Goal: Information Seeking & Learning: Learn about a topic

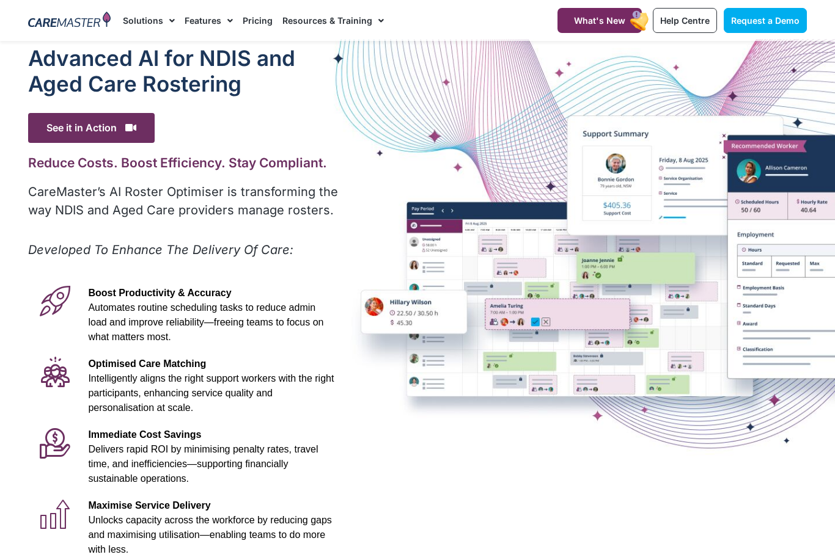
scroll to position [3, 0]
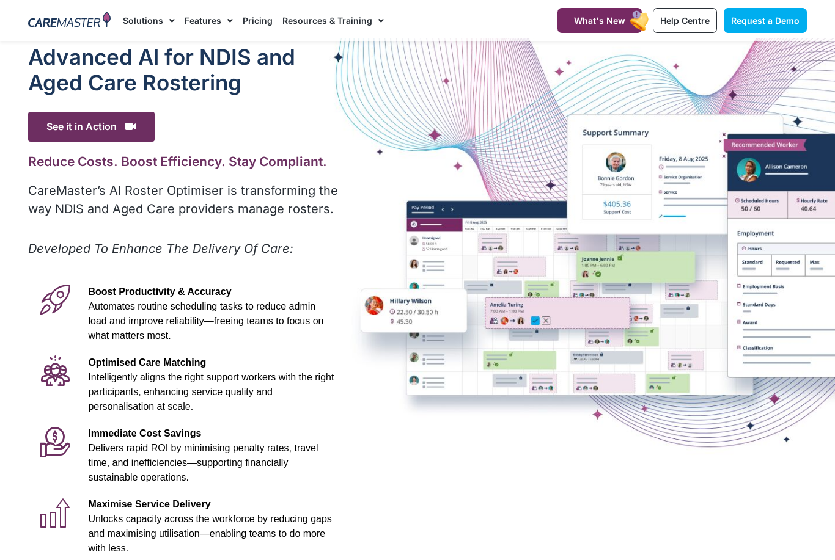
click at [22, 163] on div "Advanced Al for NDIS and Aged Care Rostering See it in Action Video Player [URL…" at bounding box center [184, 338] width 324 height 601
click at [805, 179] on div "Advanced Al for NDIS and Aged Care Rostering See it in Action Video Player [URL…" at bounding box center [417, 338] width 791 height 601
click at [798, 186] on div "Advanced Al for NDIS and Aged Care Rostering See it in Action Video Player [URL…" at bounding box center [417, 338] width 791 height 601
click at [797, 183] on div "Advanced Al for NDIS and Aged Care Rostering See it in Action Video Player [URL…" at bounding box center [417, 338] width 791 height 601
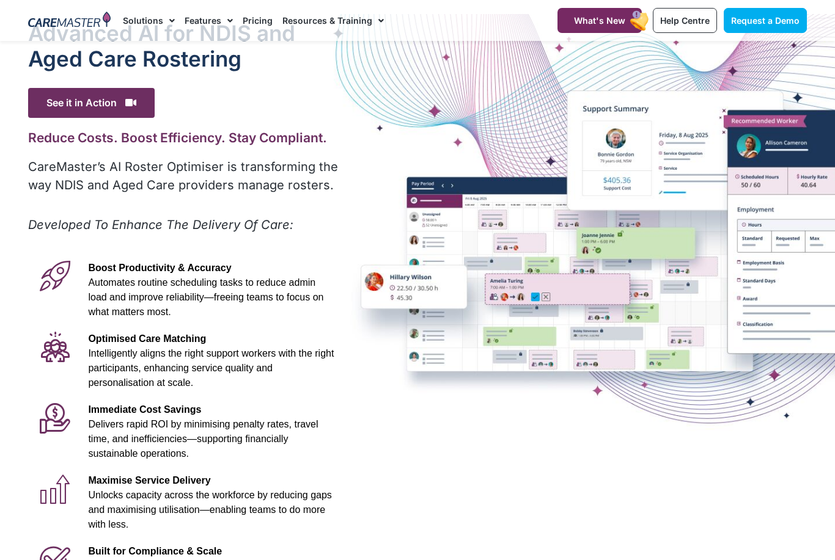
scroll to position [0, 0]
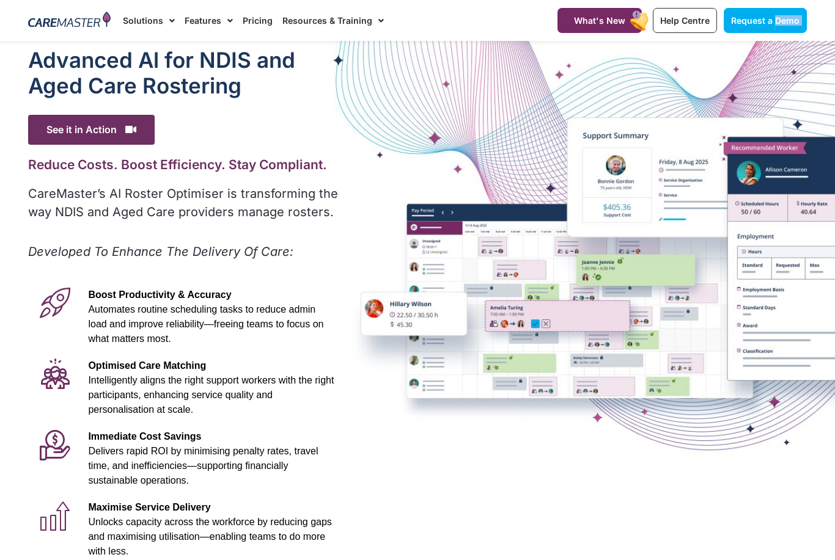
click at [22, 422] on div "Advanced Al for NDIS and Aged Care Rostering See it in Action Video Player [URL…" at bounding box center [184, 341] width 324 height 601
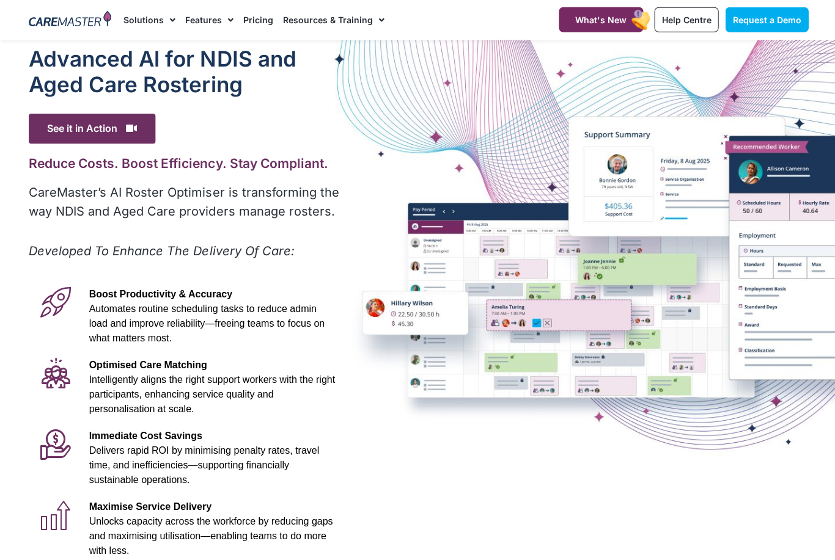
scroll to position [1, 0]
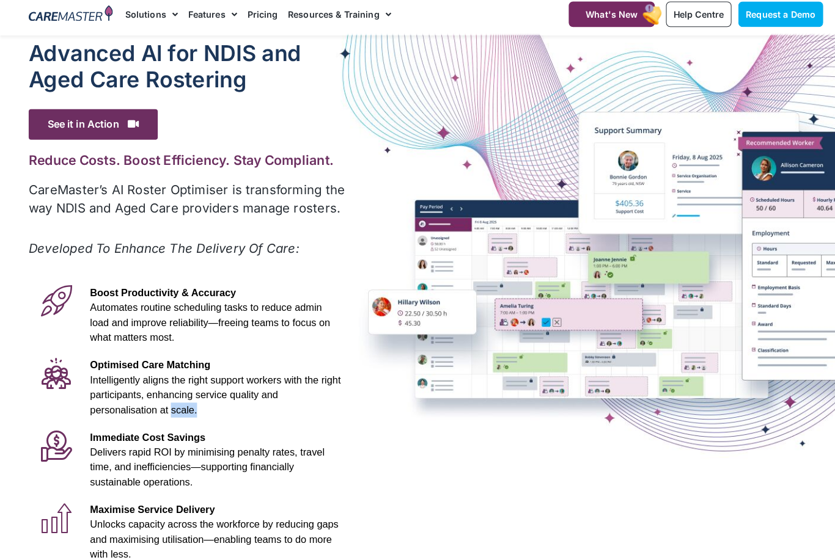
click at [67, 428] on icon at bounding box center [55, 443] width 31 height 31
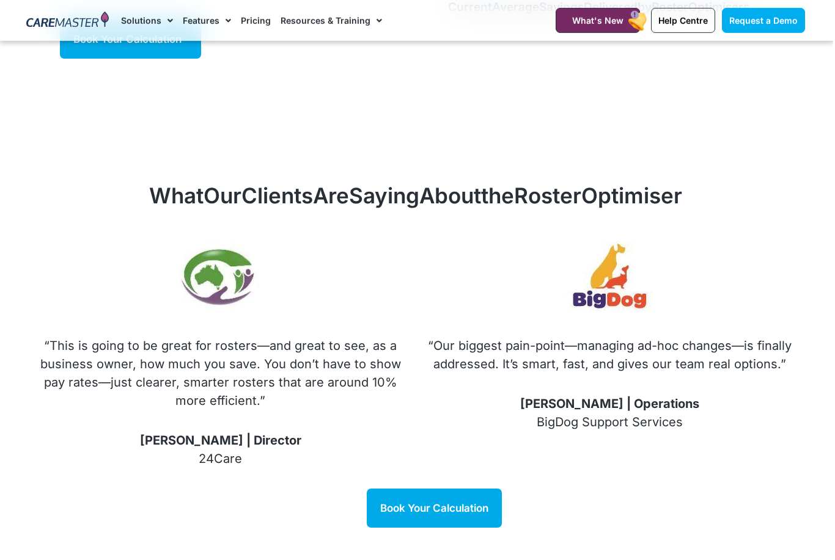
scroll to position [1250, 0]
